Goal: Find specific page/section: Find specific page/section

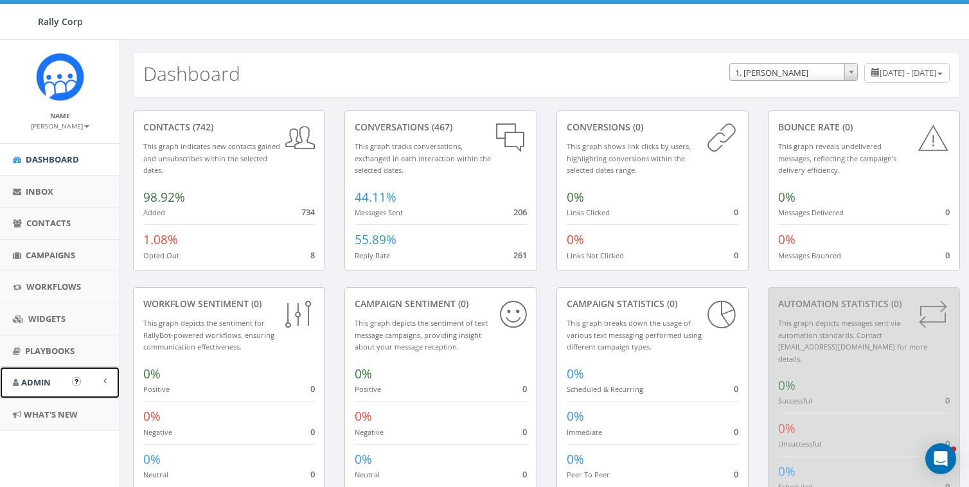
click at [53, 381] on link "Admin" at bounding box center [60, 382] width 120 height 31
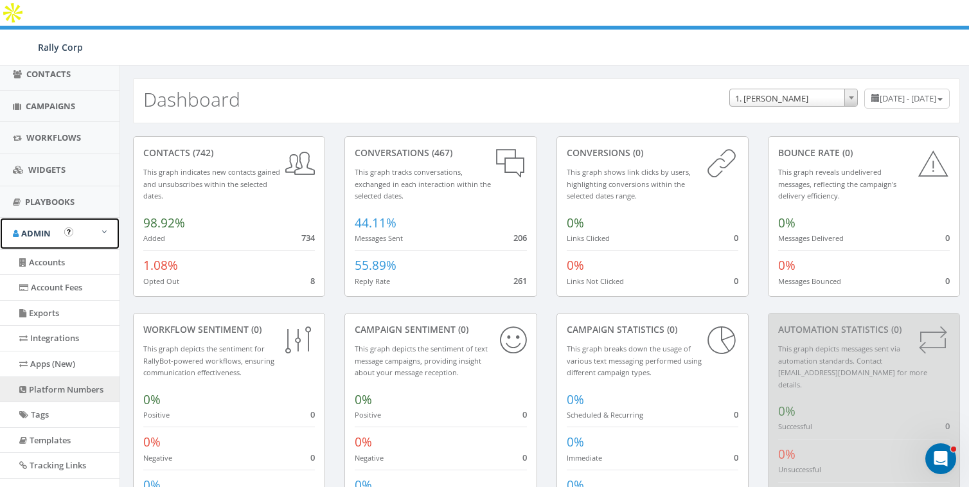
scroll to position [232, 0]
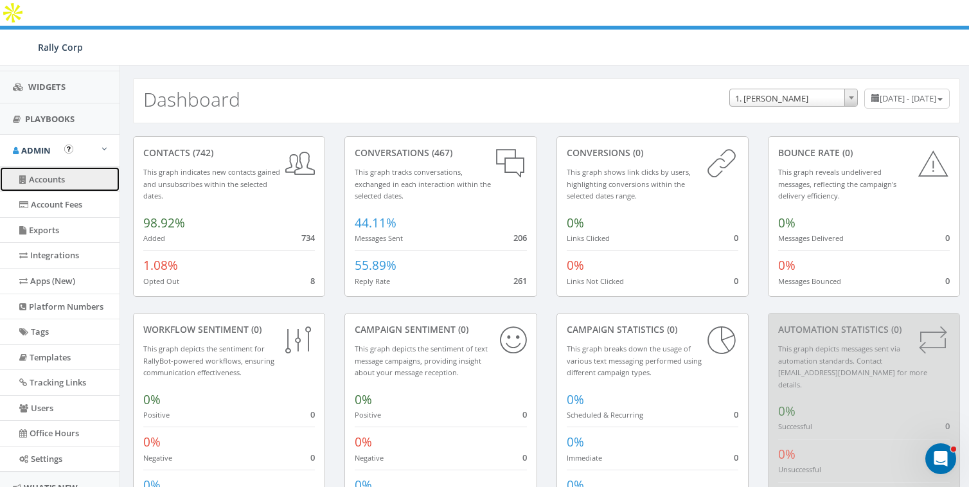
click at [51, 181] on link "Accounts" at bounding box center [60, 179] width 120 height 25
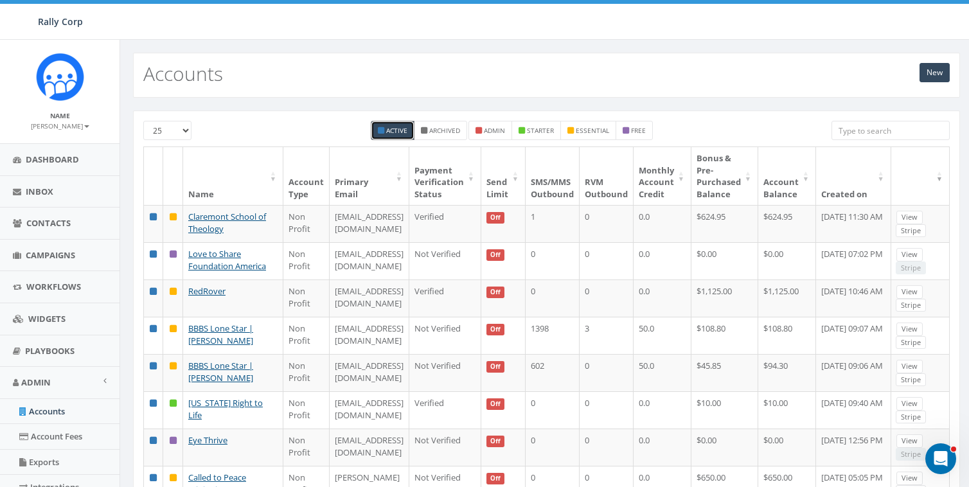
click at [877, 124] on input "search" at bounding box center [891, 130] width 118 height 19
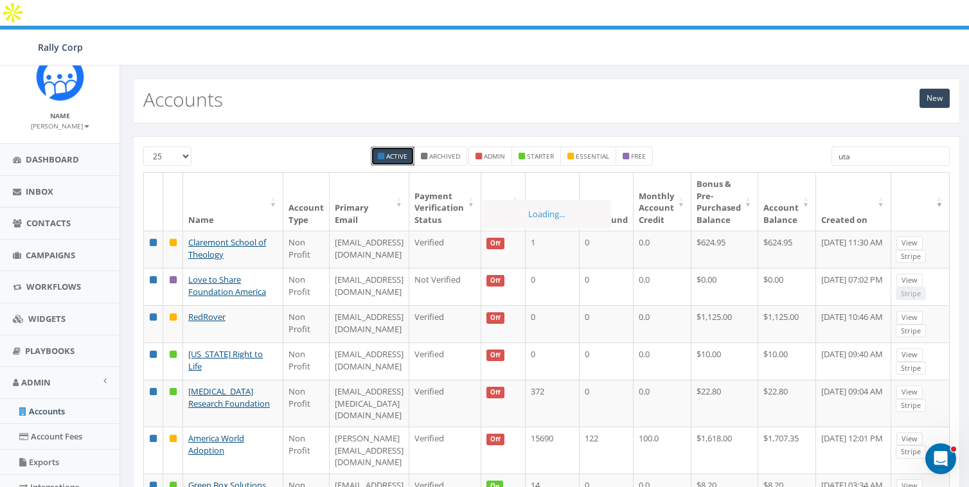
type input "utac"
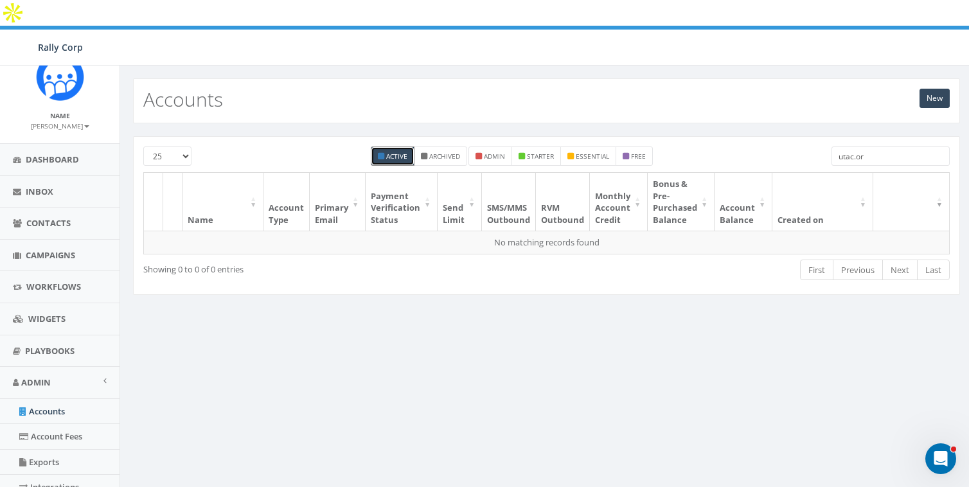
type input "[DOMAIN_NAME]"
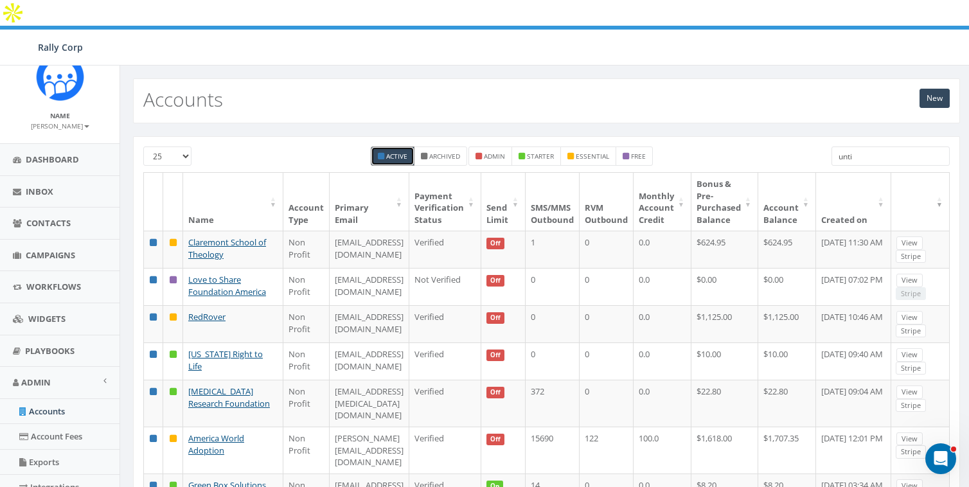
type input "until"
